Goal: Navigation & Orientation: Find specific page/section

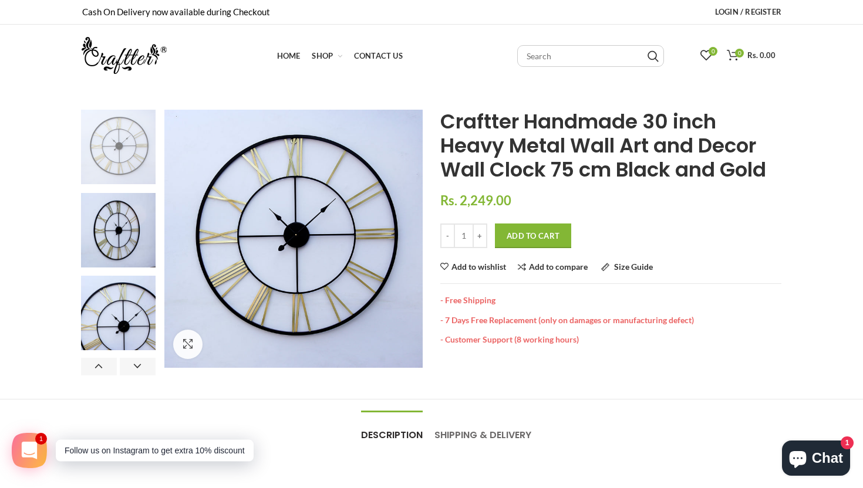
scroll to position [1, 0]
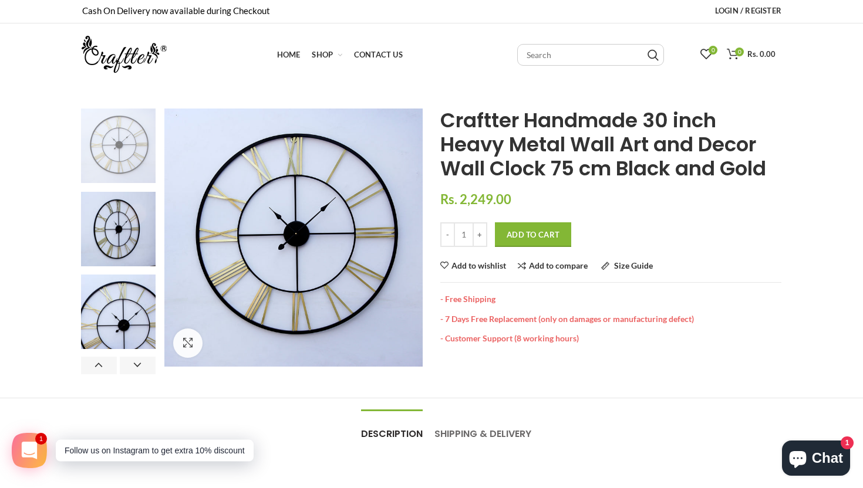
click at [109, 51] on img at bounding box center [124, 54] width 85 height 37
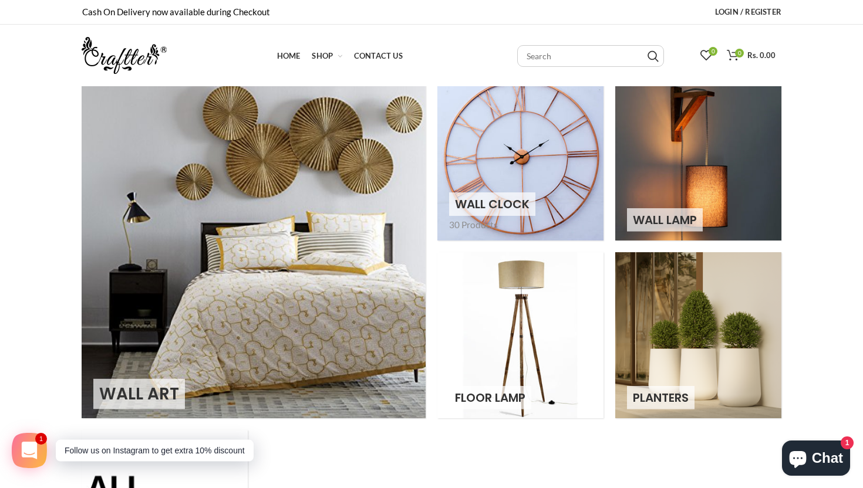
click at [544, 143] on link at bounding box center [520, 158] width 166 height 166
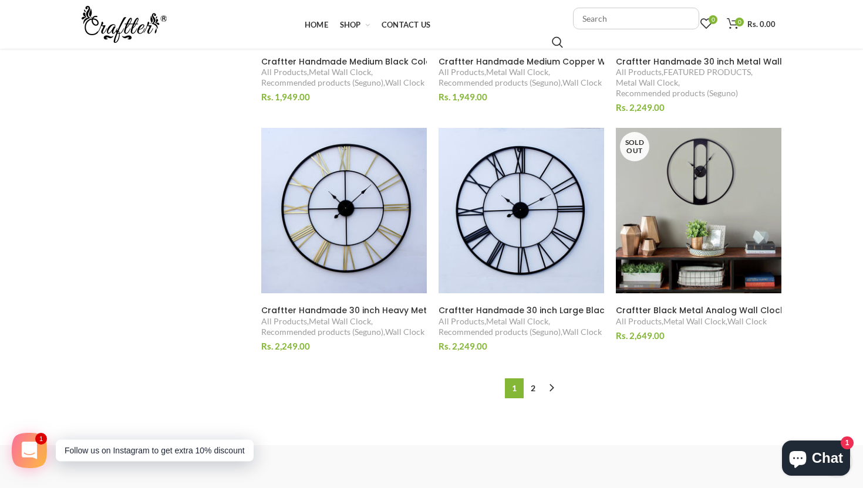
scroll to position [1126, 0]
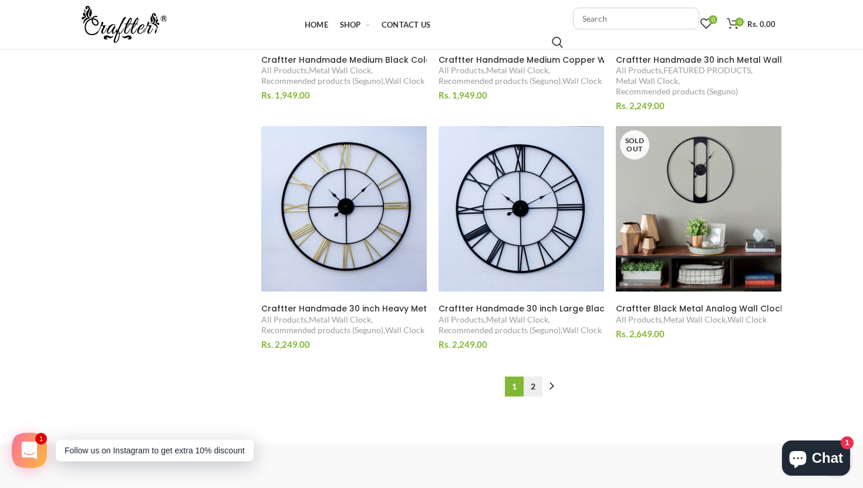
click at [535, 388] on link "2" at bounding box center [532, 387] width 19 height 20
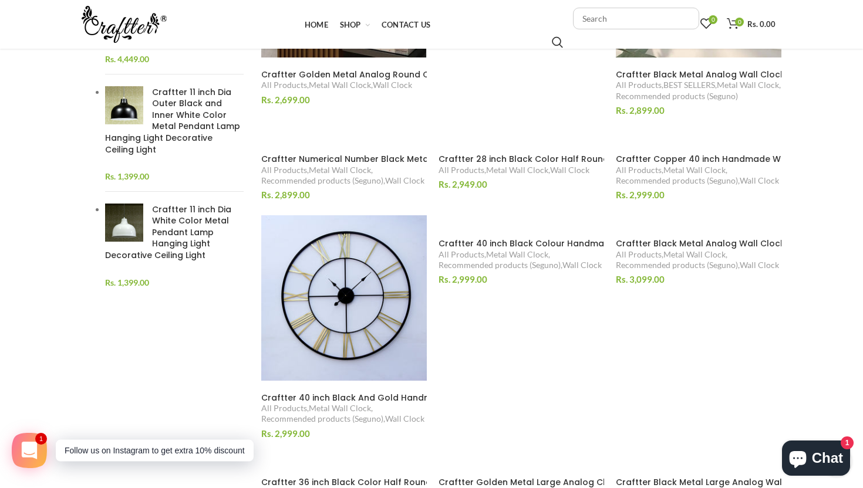
scroll to position [382, 0]
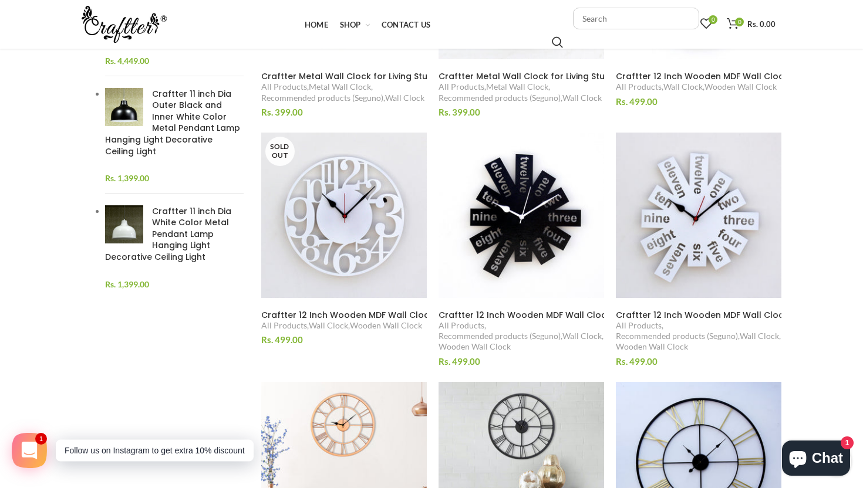
scroll to position [1126, 0]
